Goal: Information Seeking & Learning: Learn about a topic

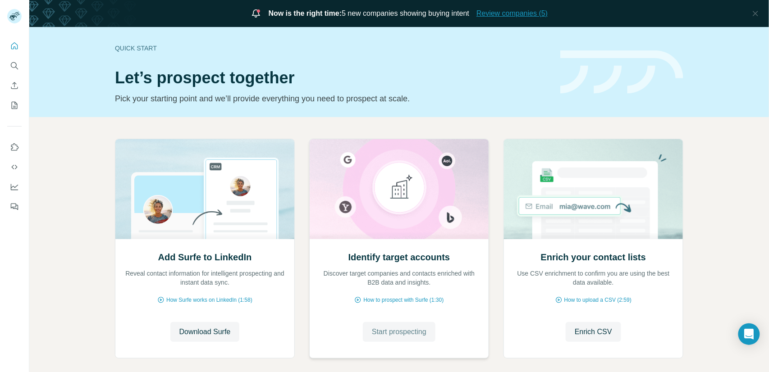
click at [504, 14] on span "Review companies (5)" at bounding box center [511, 13] width 71 height 11
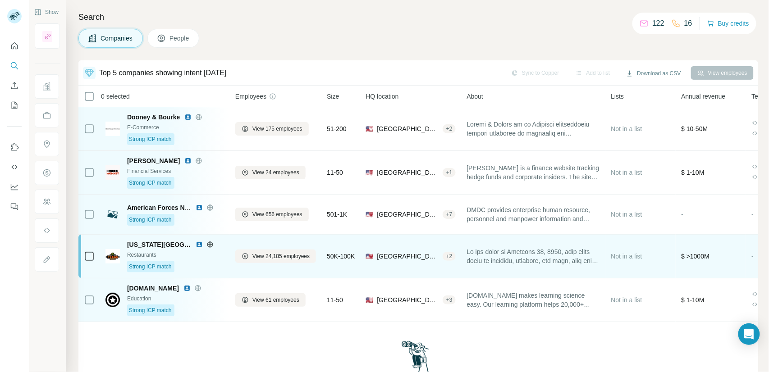
click at [210, 259] on div "Texas Roadhouse Restaurants Strong ICP match" at bounding box center [175, 256] width 97 height 32
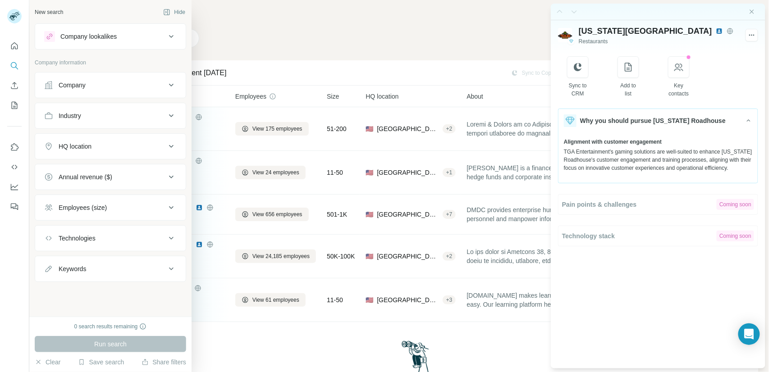
click at [74, 82] on div "Company" at bounding box center [72, 85] width 27 height 9
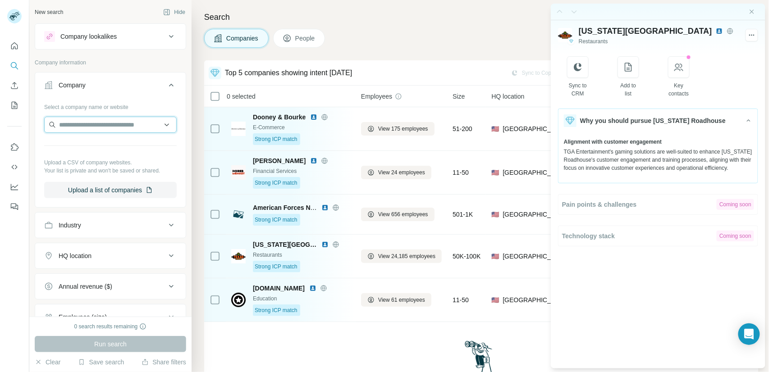
click at [69, 127] on input "text" at bounding box center [110, 125] width 133 height 16
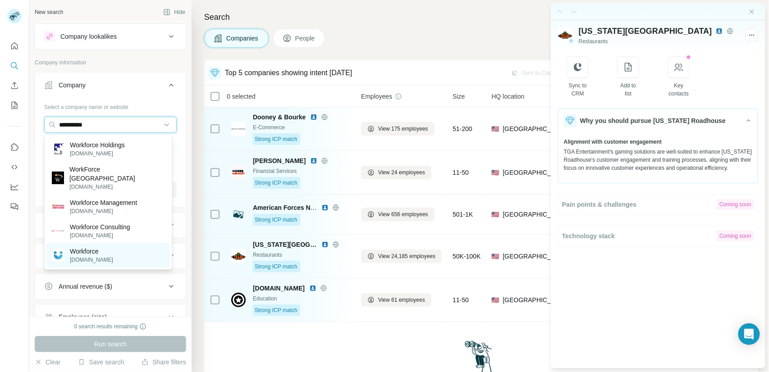
type input "**********"
click at [103, 247] on p "Workforce" at bounding box center [91, 251] width 43 height 9
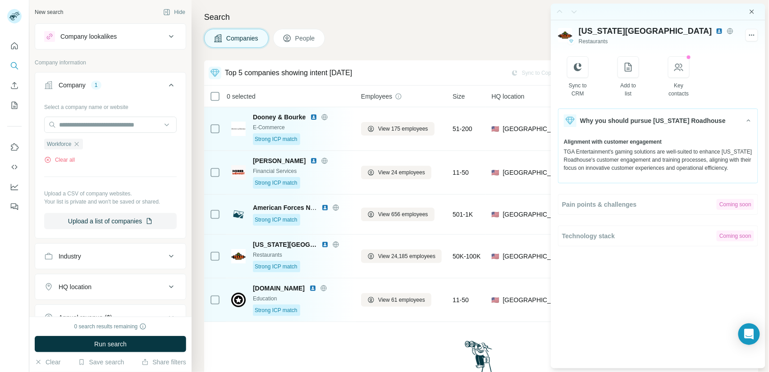
click at [751, 11] on icon "Close side panel" at bounding box center [751, 11] width 7 height 7
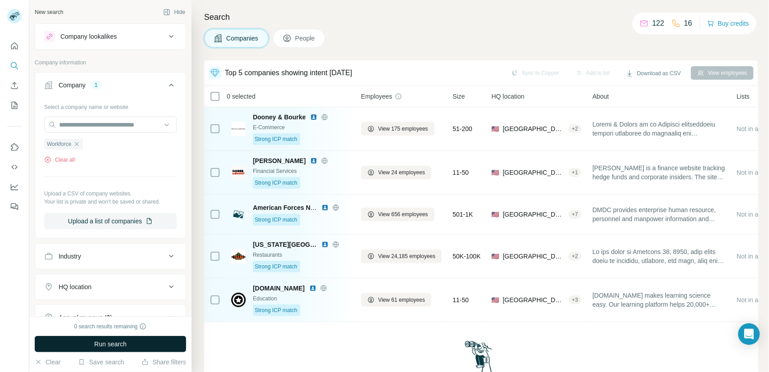
click at [130, 342] on button "Run search" at bounding box center [110, 344] width 151 height 16
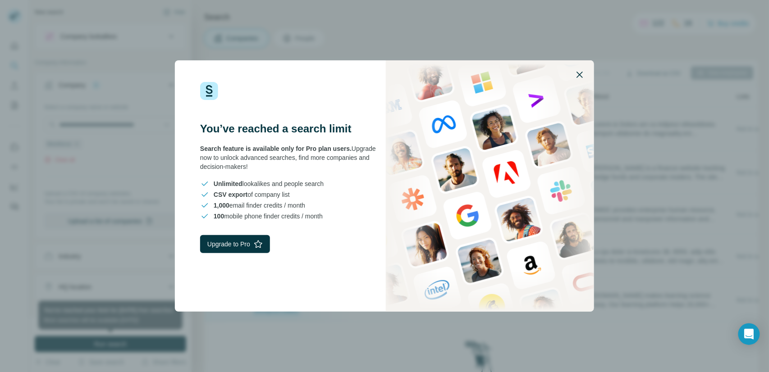
click at [584, 74] on icon "button" at bounding box center [579, 74] width 11 height 11
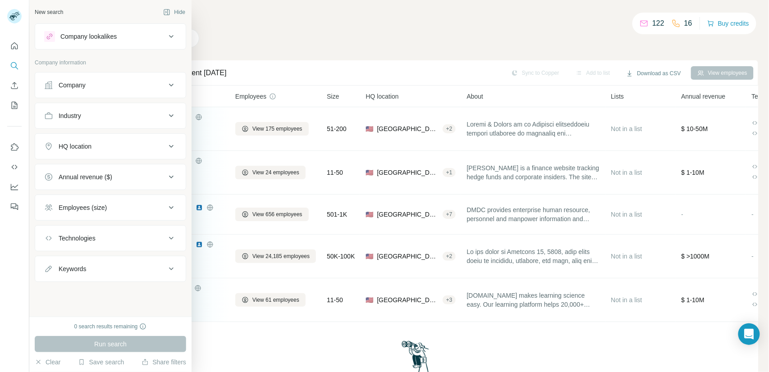
click at [78, 83] on div "Company" at bounding box center [72, 85] width 27 height 9
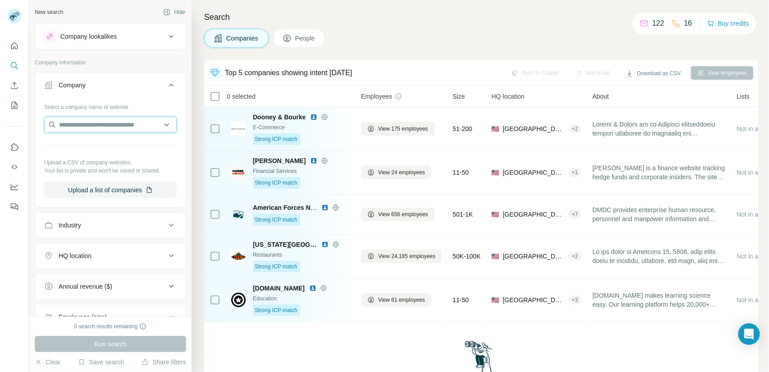
click at [77, 128] on input "text" at bounding box center [110, 125] width 133 height 16
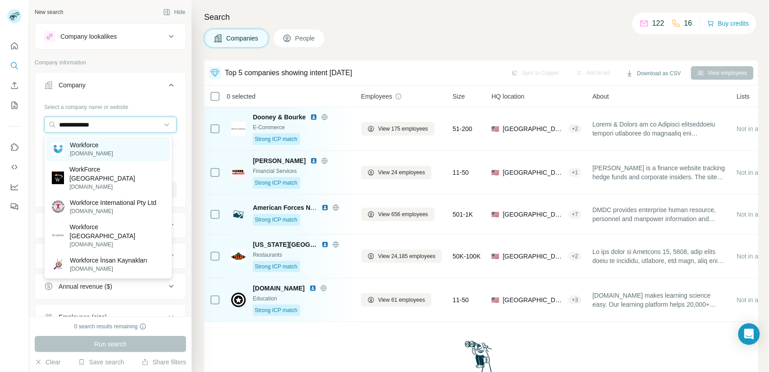
type input "**********"
click at [99, 151] on p "workforce.com" at bounding box center [91, 154] width 43 height 8
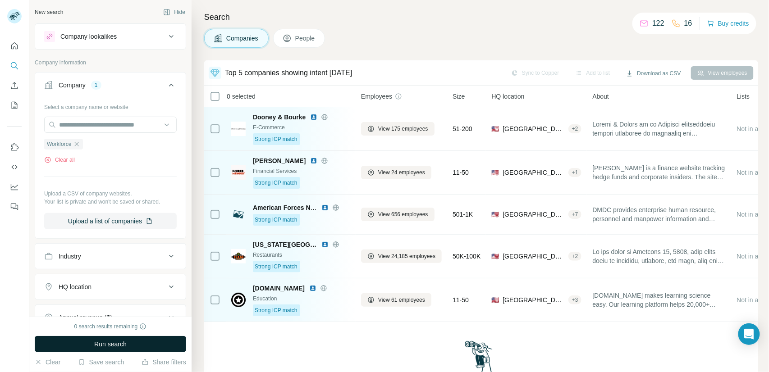
click at [110, 346] on span "Run search" at bounding box center [110, 344] width 32 height 9
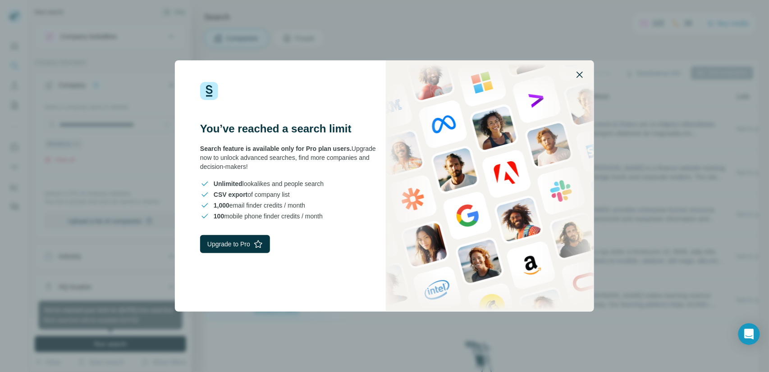
click at [585, 73] on icon "button" at bounding box center [579, 74] width 11 height 11
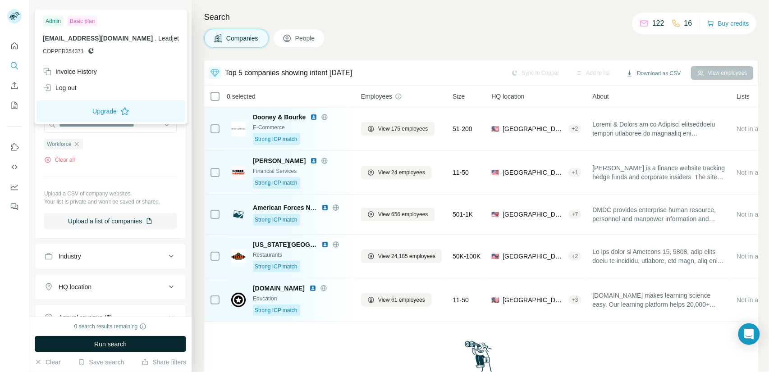
click at [13, 15] on icon at bounding box center [12, 17] width 7 height 5
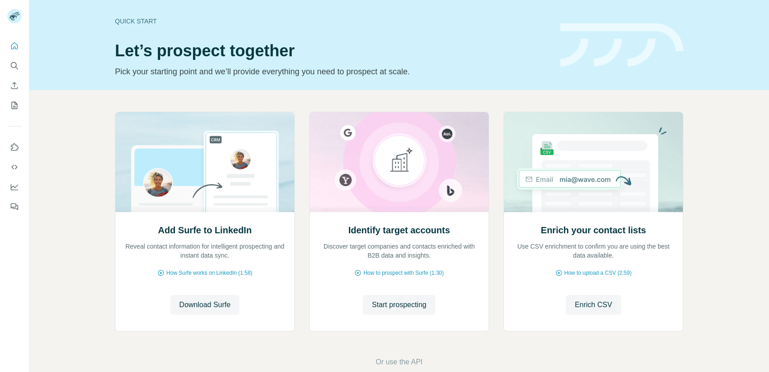
click at [407, 311] on button "Start prospecting" at bounding box center [399, 305] width 73 height 20
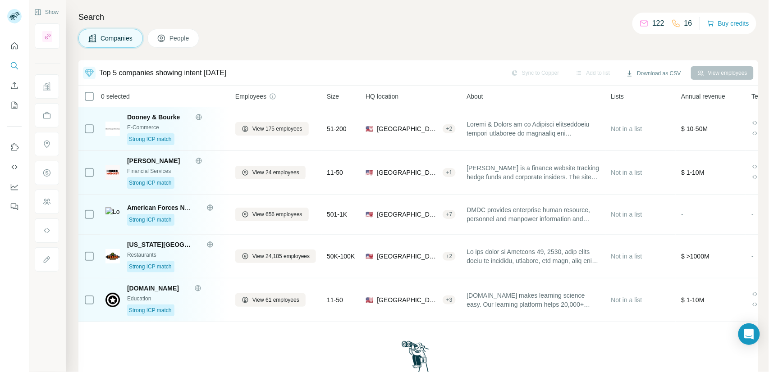
click at [178, 40] on span "People" at bounding box center [179, 38] width 21 height 9
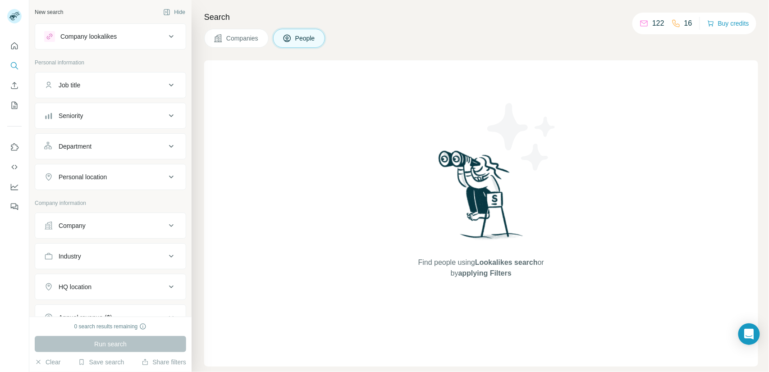
click at [227, 35] on span "Companies" at bounding box center [242, 38] width 33 height 9
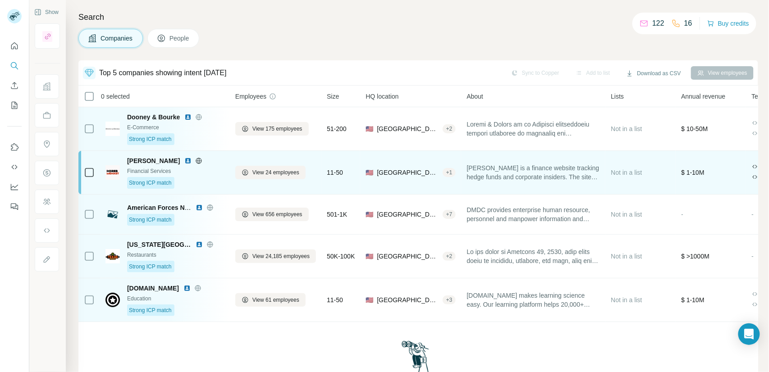
click at [215, 175] on div "Financial Services" at bounding box center [175, 171] width 97 height 8
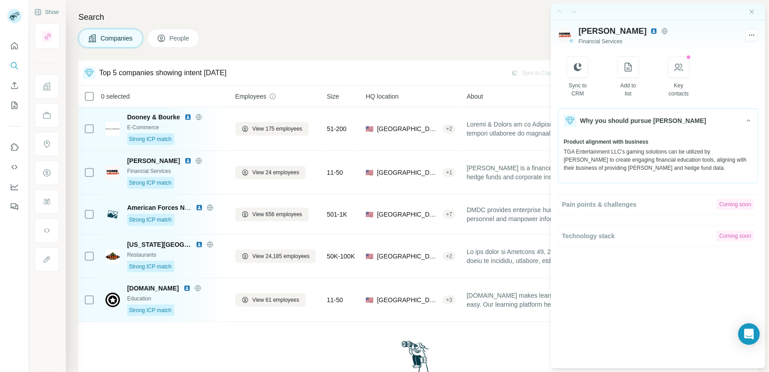
click at [511, 22] on h4 "Search" at bounding box center [418, 17] width 680 height 13
click at [754, 12] on icon "Close side panel" at bounding box center [751, 11] width 7 height 7
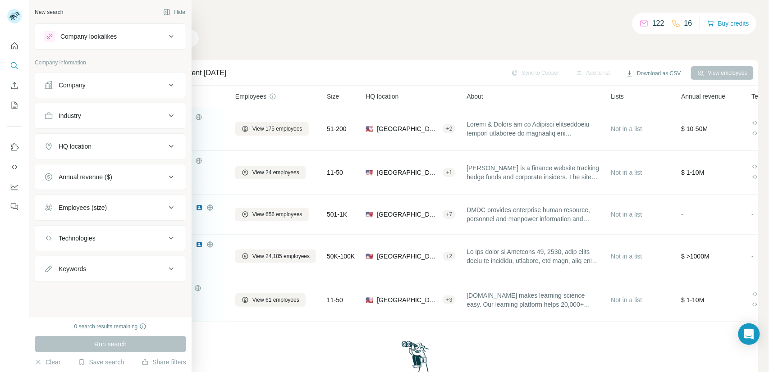
click at [79, 87] on div "Company" at bounding box center [72, 85] width 27 height 9
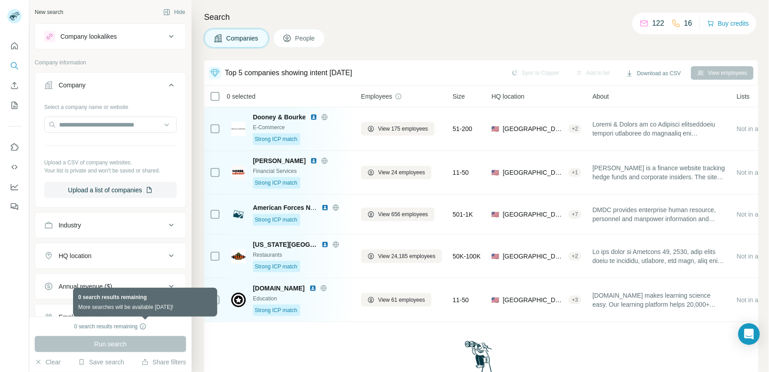
click at [146, 326] on icon at bounding box center [143, 327] width 6 height 6
